Goal: Book appointment/travel/reservation

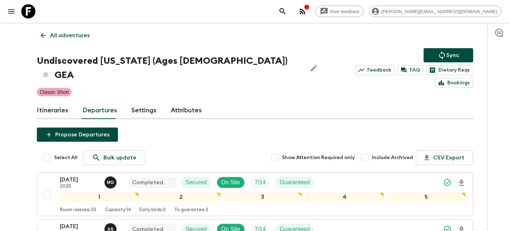
click at [36, 16] on link at bounding box center [28, 11] width 20 height 20
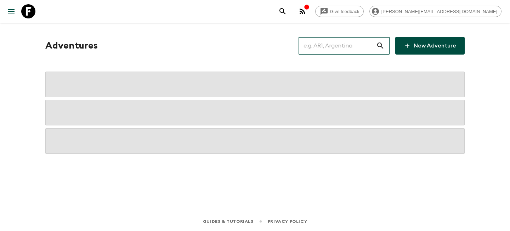
click at [352, 48] on input "text" at bounding box center [338, 46] width 78 height 20
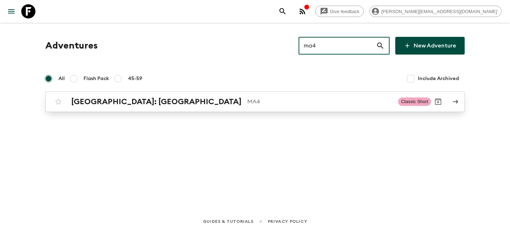
type input "ma4"
click at [88, 97] on h2 "[GEOGRAPHIC_DATA]: [GEOGRAPHIC_DATA]" at bounding box center [156, 101] width 170 height 9
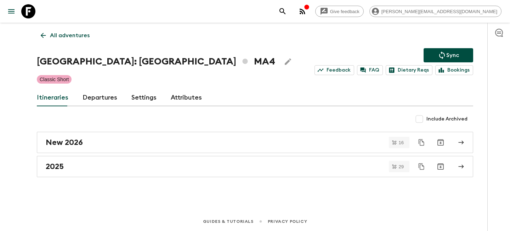
click at [95, 102] on link "Departures" at bounding box center [100, 97] width 35 height 17
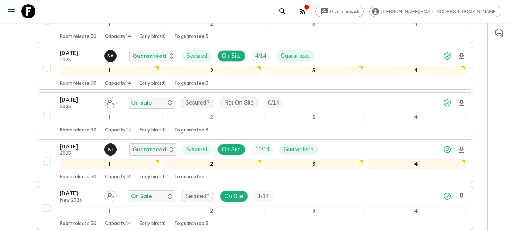
scroll to position [1847, 0]
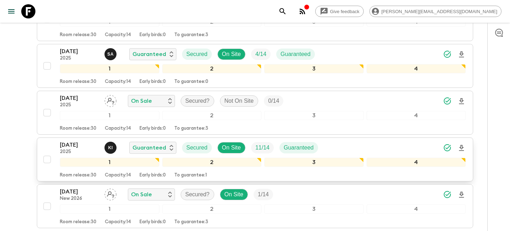
click at [87, 151] on p "2025" at bounding box center [79, 152] width 39 height 6
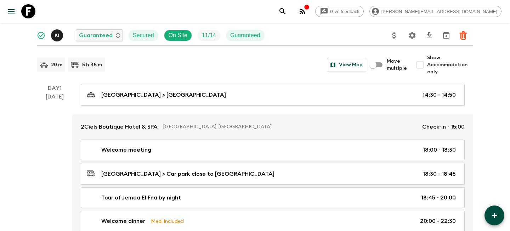
scroll to position [54, 0]
click at [424, 64] on input "Show Accommodation only" at bounding box center [420, 64] width 14 height 14
checkbox input "true"
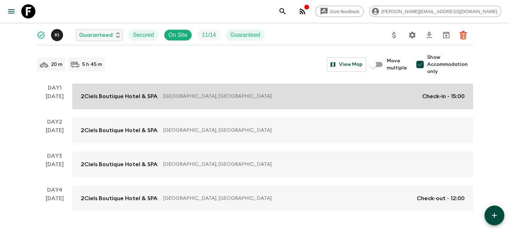
click at [287, 99] on p "[GEOGRAPHIC_DATA], [GEOGRAPHIC_DATA]" at bounding box center [289, 96] width 253 height 7
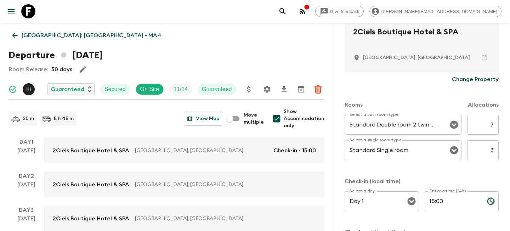
click at [72, 35] on p "[GEOGRAPHIC_DATA]: [GEOGRAPHIC_DATA] • MA4" at bounding box center [92, 35] width 140 height 9
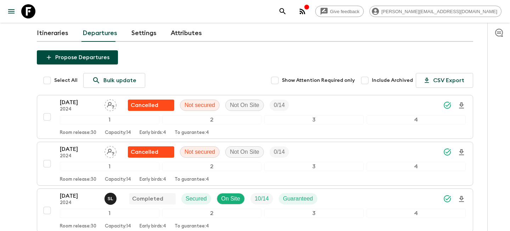
scroll to position [80, 0]
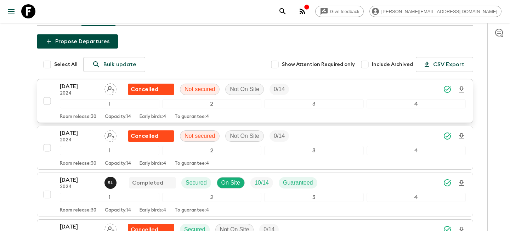
click at [66, 88] on p "[DATE]" at bounding box center [79, 86] width 39 height 9
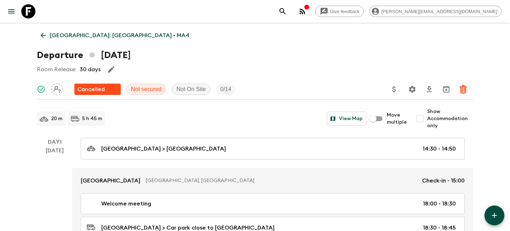
click at [420, 120] on input "Show Accommodation only" at bounding box center [420, 119] width 14 height 14
checkbox input "true"
